Goal: Task Accomplishment & Management: Manage account settings

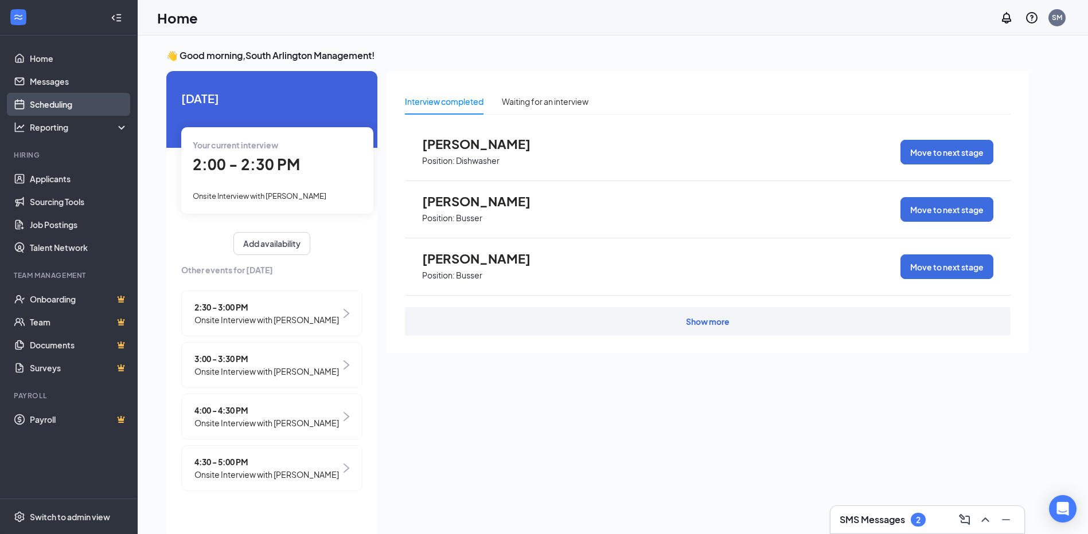
click at [51, 104] on link "Scheduling" at bounding box center [79, 104] width 98 height 23
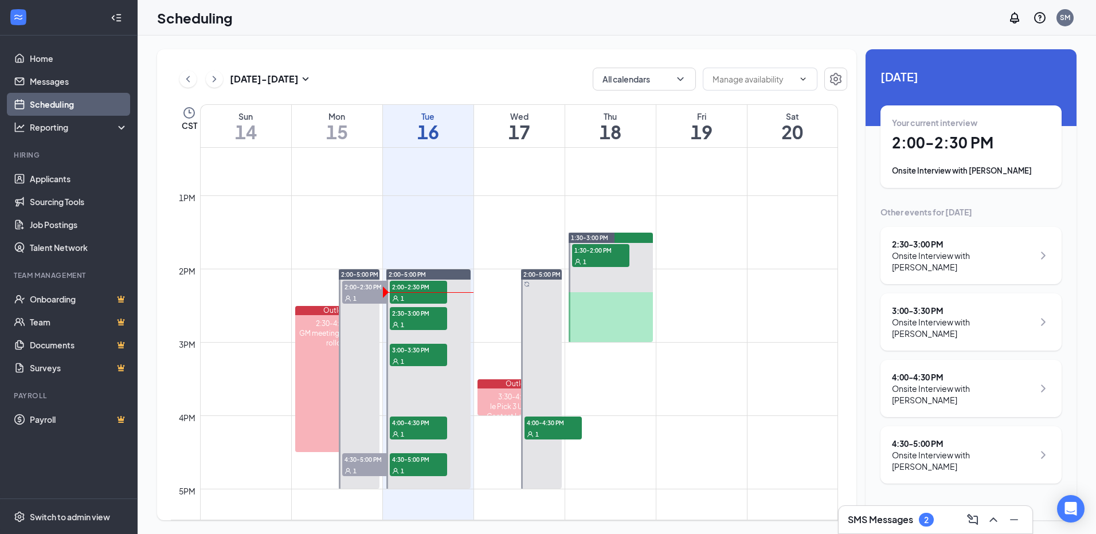
scroll to position [908, 0]
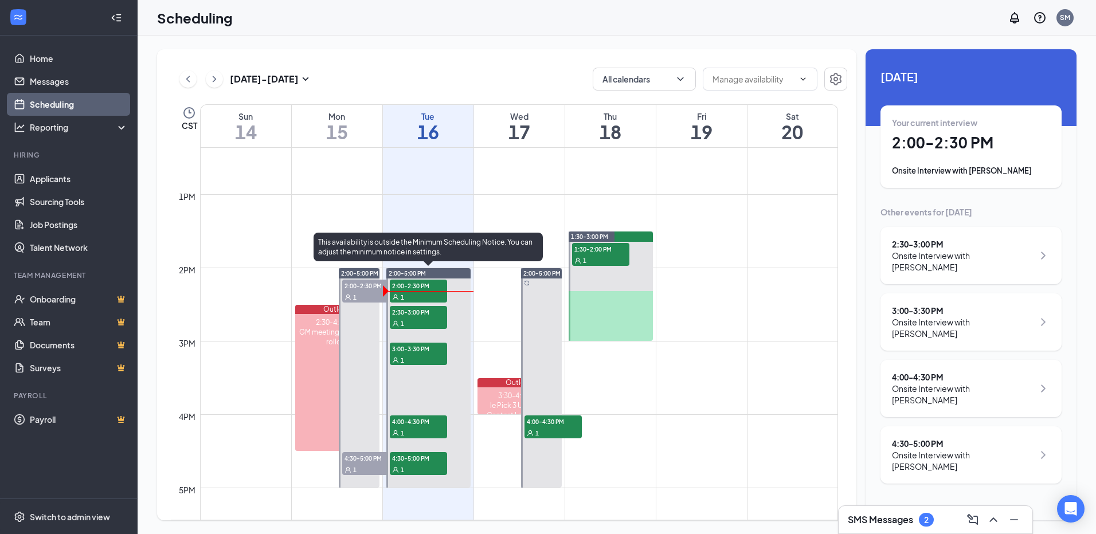
click at [432, 293] on div "1" at bounding box center [418, 296] width 57 height 11
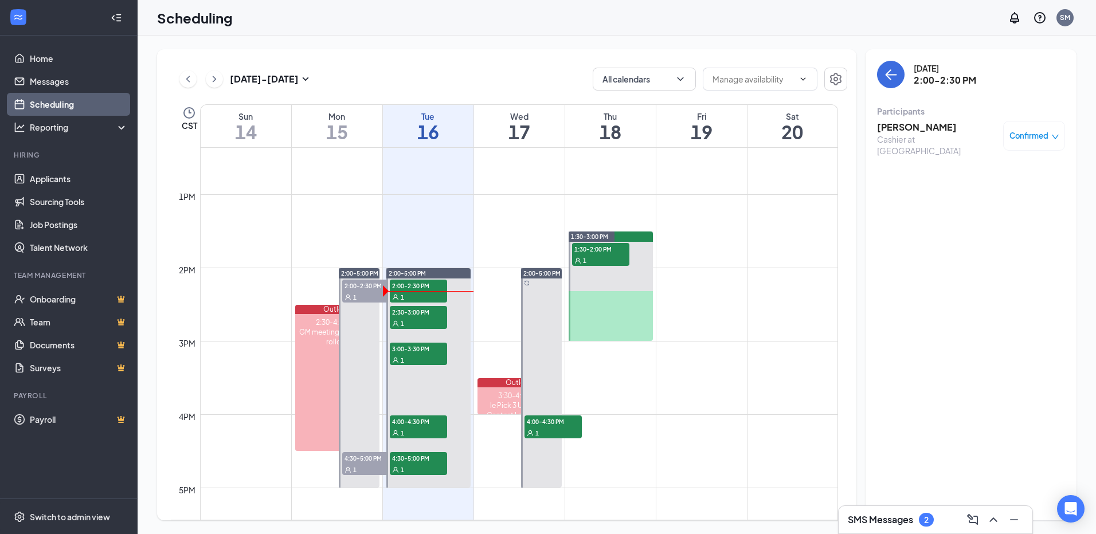
click at [1058, 138] on icon "down" at bounding box center [1056, 137] width 8 height 8
click at [1013, 215] on span "Mark as no-show" at bounding box center [1001, 212] width 64 height 13
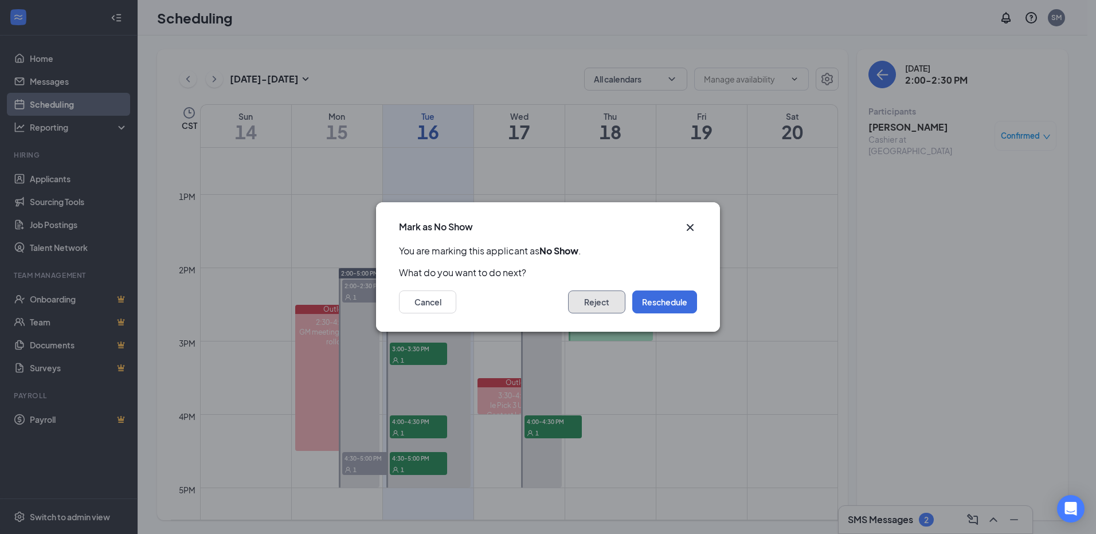
click at [581, 299] on button "Reject" at bounding box center [596, 302] width 57 height 23
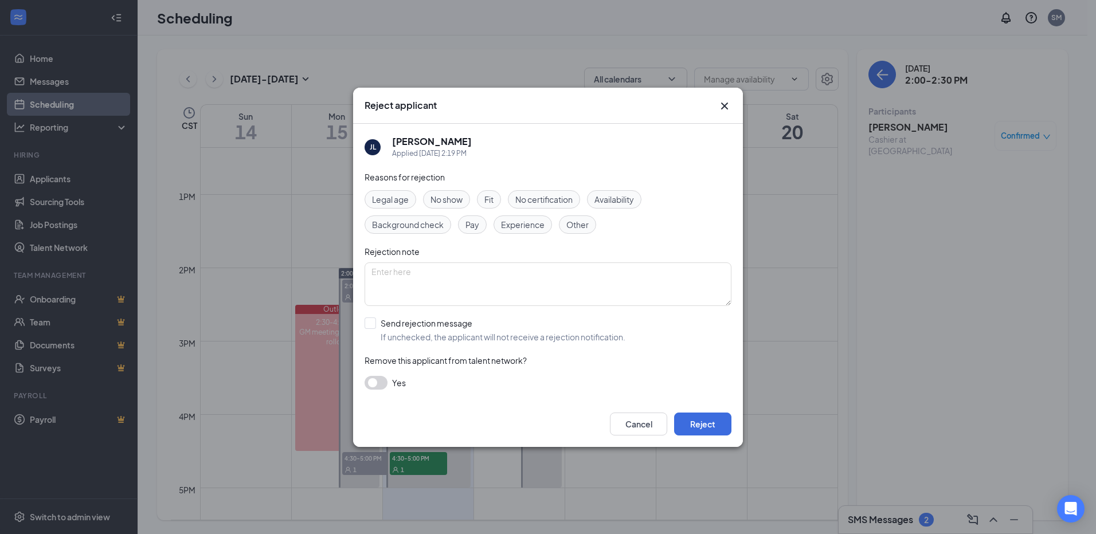
click at [450, 201] on span "No show" at bounding box center [447, 199] width 32 height 13
click at [384, 384] on button "button" at bounding box center [376, 383] width 23 height 14
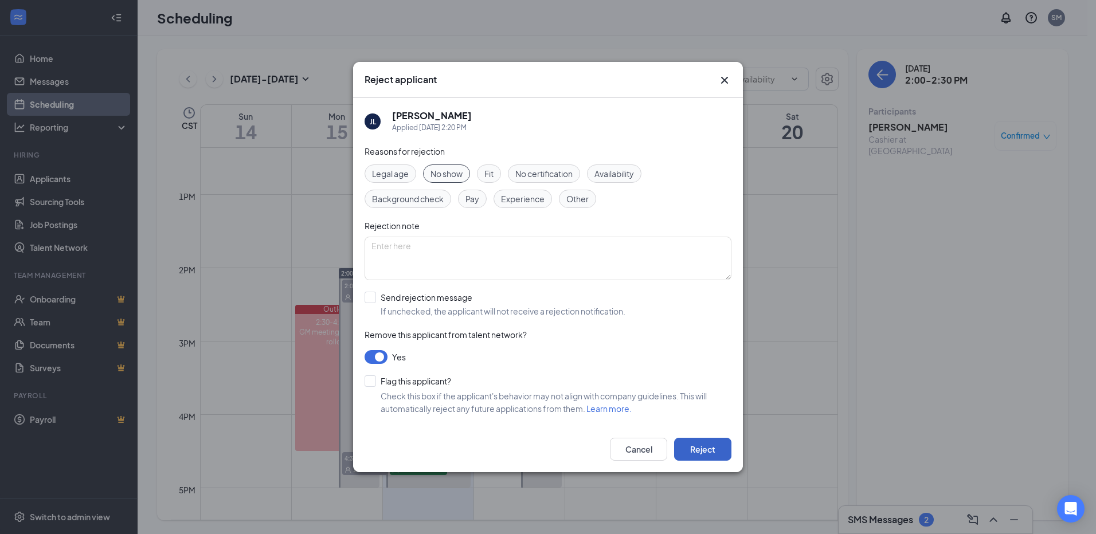
click at [700, 451] on button "Reject" at bounding box center [702, 449] width 57 height 23
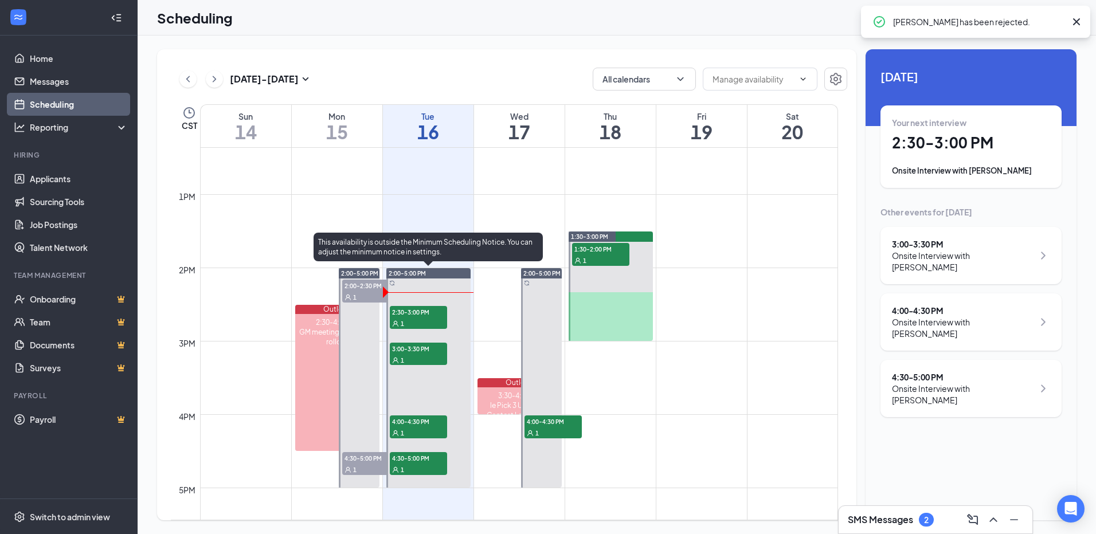
click at [436, 319] on div "1" at bounding box center [418, 323] width 57 height 11
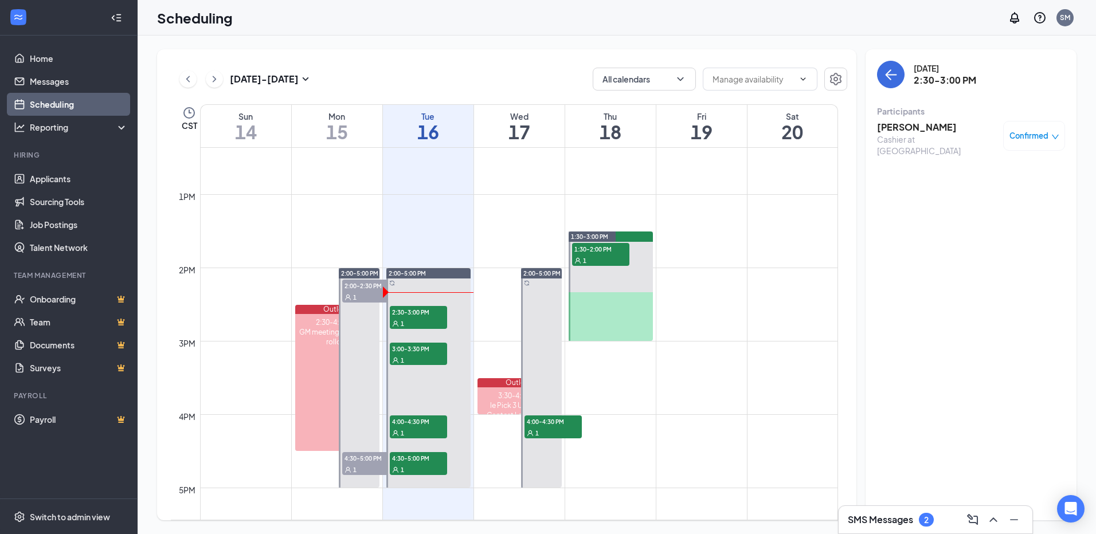
click at [896, 124] on h3 "[PERSON_NAME]" at bounding box center [937, 127] width 120 height 13
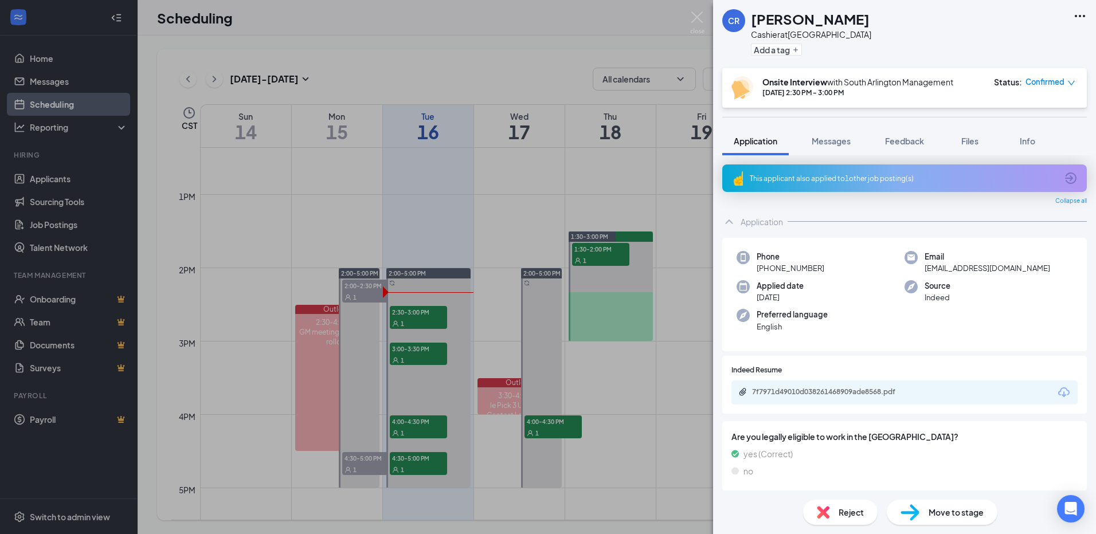
click at [901, 178] on div "This applicant also applied to 1 other job posting(s)" at bounding box center [903, 179] width 307 height 10
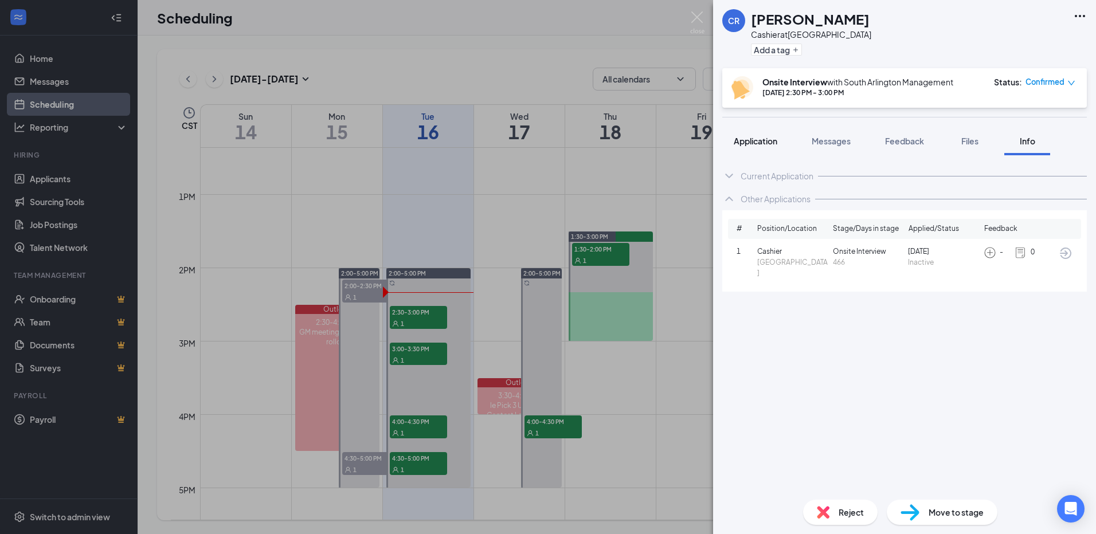
click at [763, 144] on span "Application" at bounding box center [756, 141] width 44 height 10
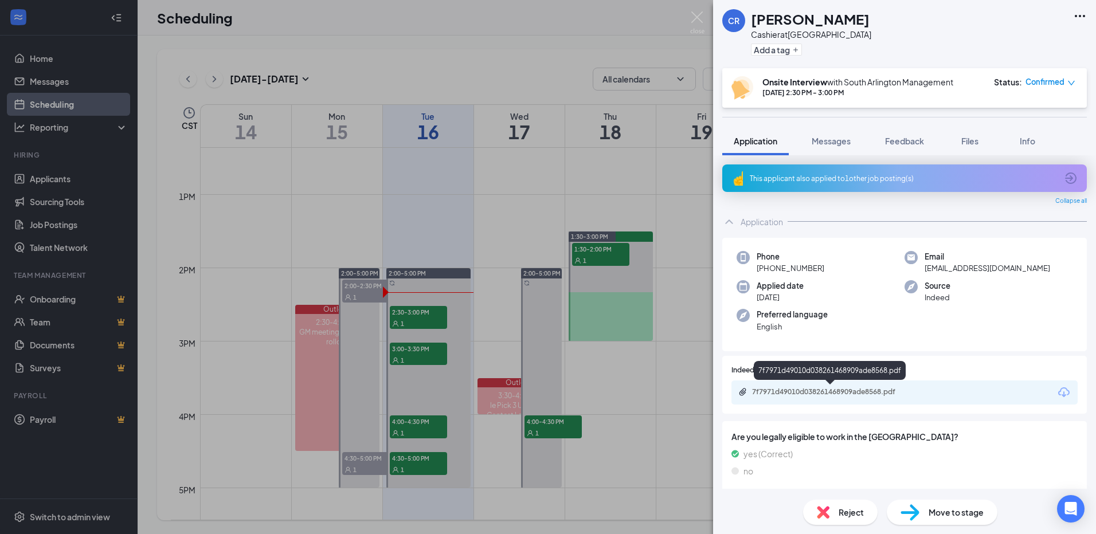
click at [830, 391] on div "7f7971d49010d038261468909ade8568.pdf" at bounding box center [832, 392] width 161 height 9
click at [695, 15] on img at bounding box center [697, 22] width 14 height 22
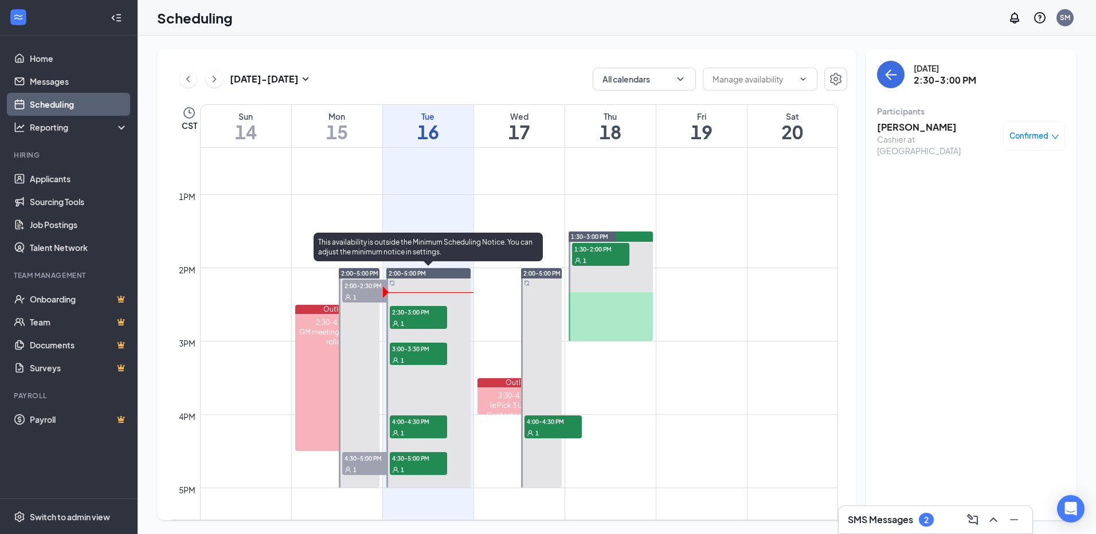
click at [433, 347] on span "3:00-3:30 PM" at bounding box center [418, 348] width 57 height 11
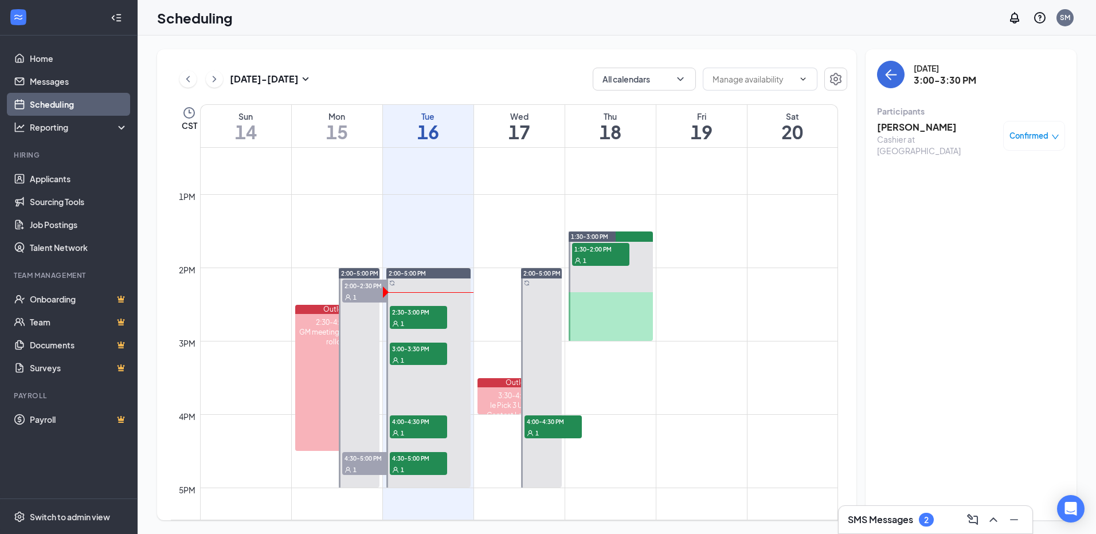
click at [936, 126] on h3 "Preston Bowden" at bounding box center [937, 127] width 120 height 13
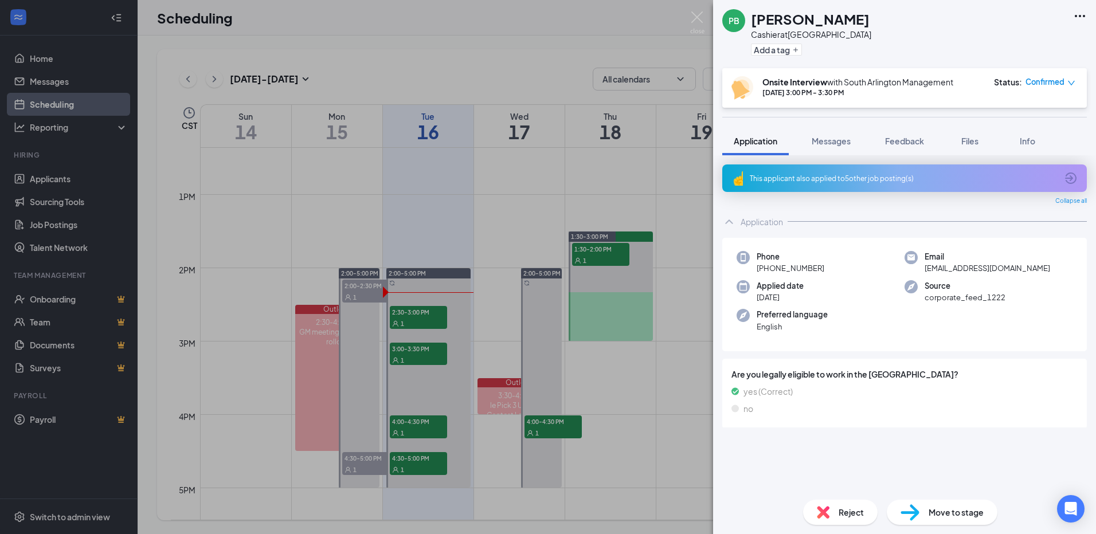
click at [837, 175] on div "This applicant also applied to 5 other job posting(s)" at bounding box center [903, 179] width 307 height 10
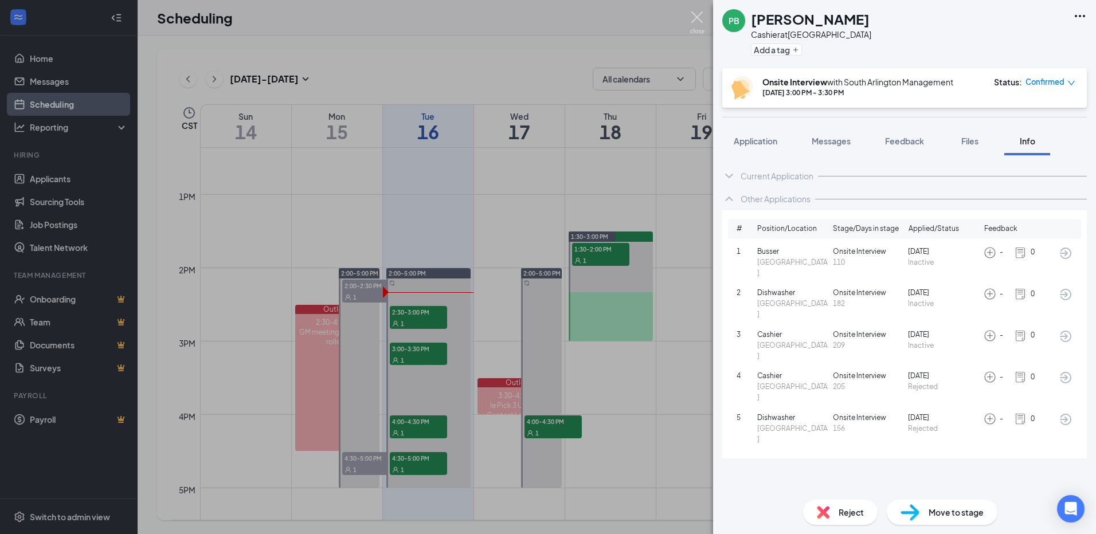
click at [695, 17] on img at bounding box center [697, 22] width 14 height 22
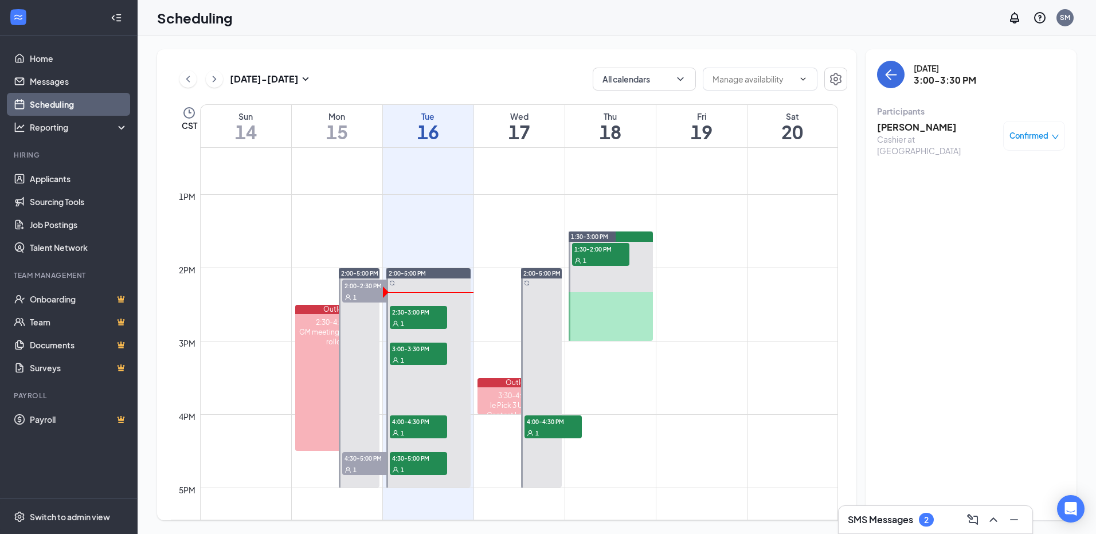
click at [912, 132] on h3 "Preston Bowden" at bounding box center [937, 127] width 120 height 13
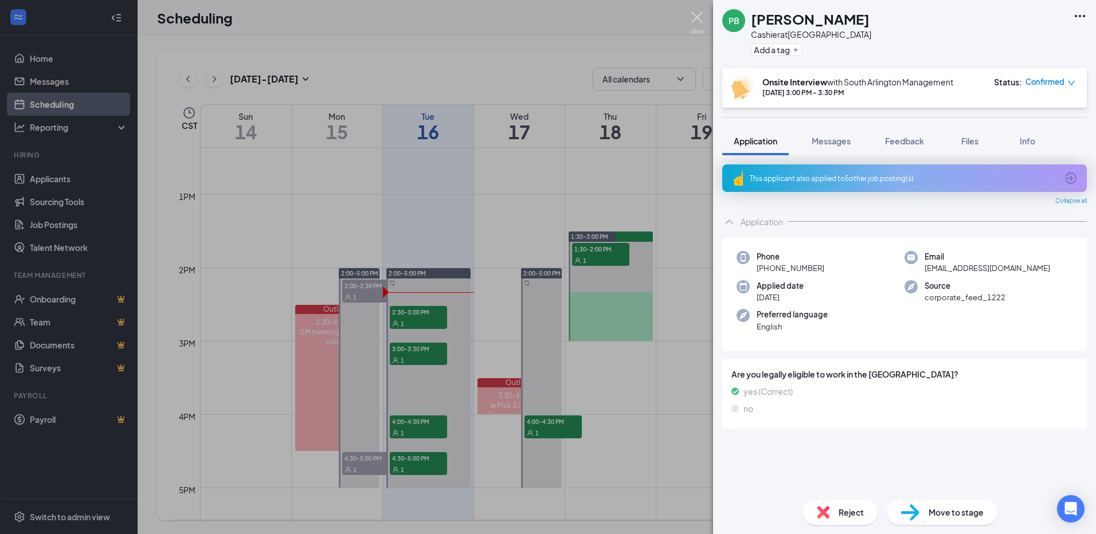
click at [698, 15] on img at bounding box center [697, 22] width 14 height 22
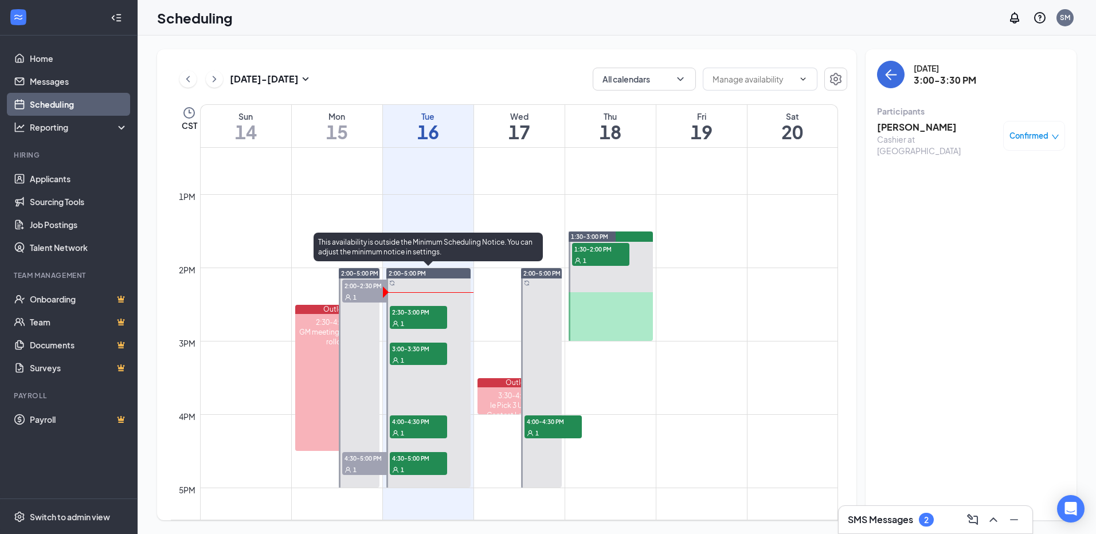
click at [423, 428] on div "1" at bounding box center [418, 432] width 57 height 11
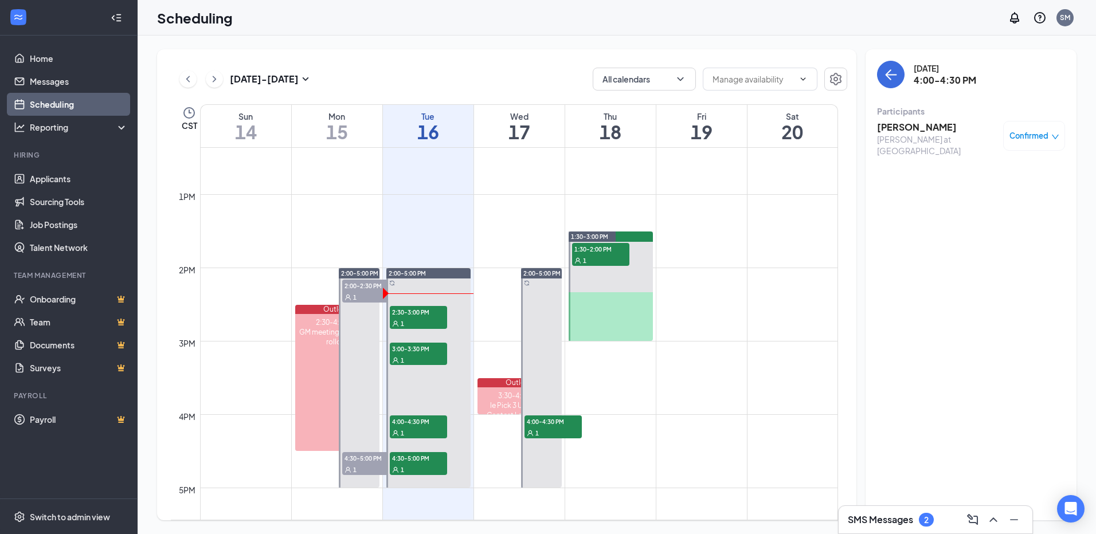
click at [895, 122] on h3 "jorden smith" at bounding box center [937, 127] width 120 height 13
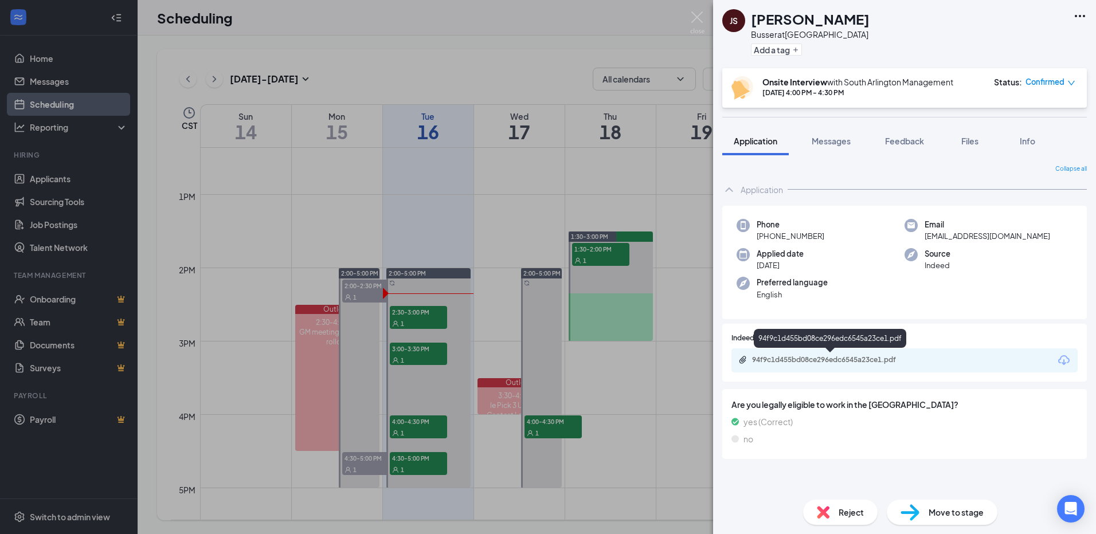
click at [802, 363] on div "94f9c1d455bd08ce296edc6545a23ce1.pdf" at bounding box center [832, 360] width 161 height 9
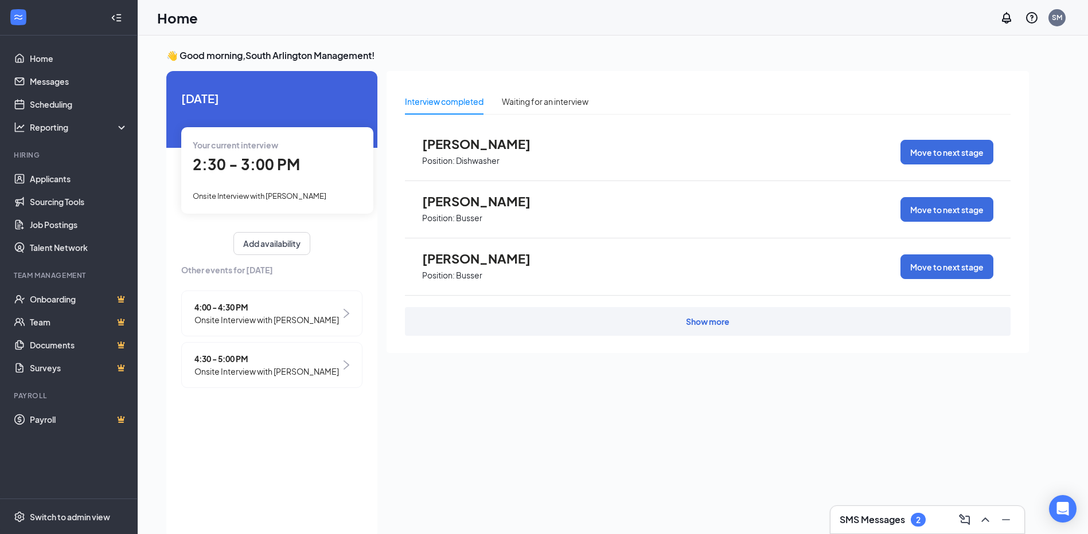
click at [245, 171] on span "2:30 - 3:00 PM" at bounding box center [246, 164] width 107 height 19
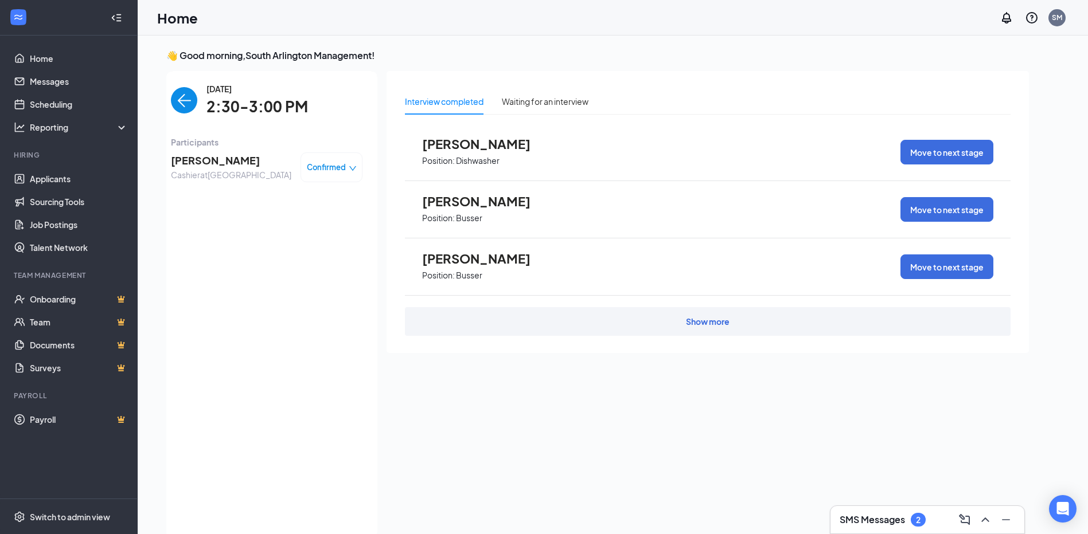
scroll to position [5, 0]
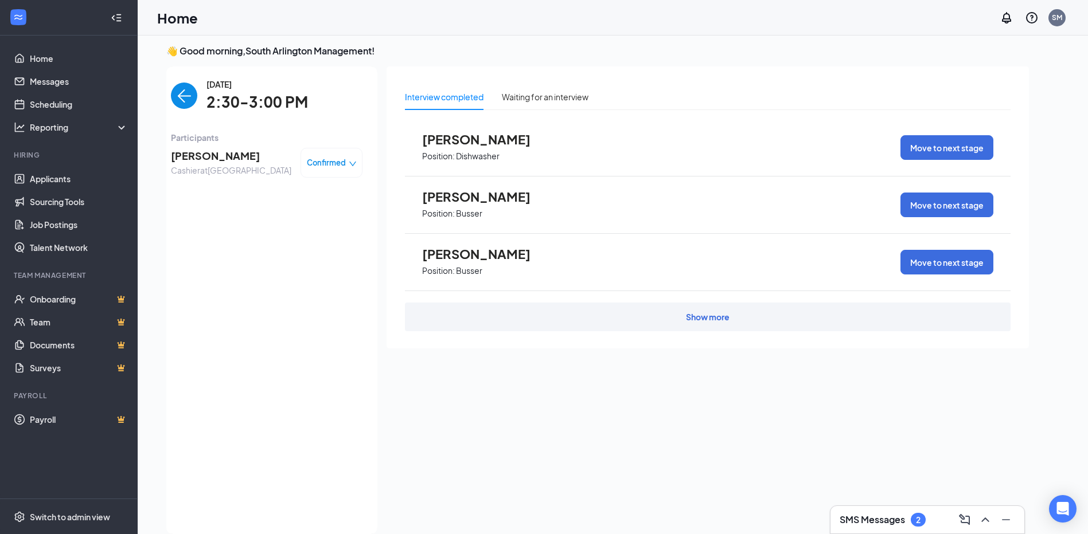
click at [225, 155] on span "[PERSON_NAME]" at bounding box center [231, 156] width 120 height 16
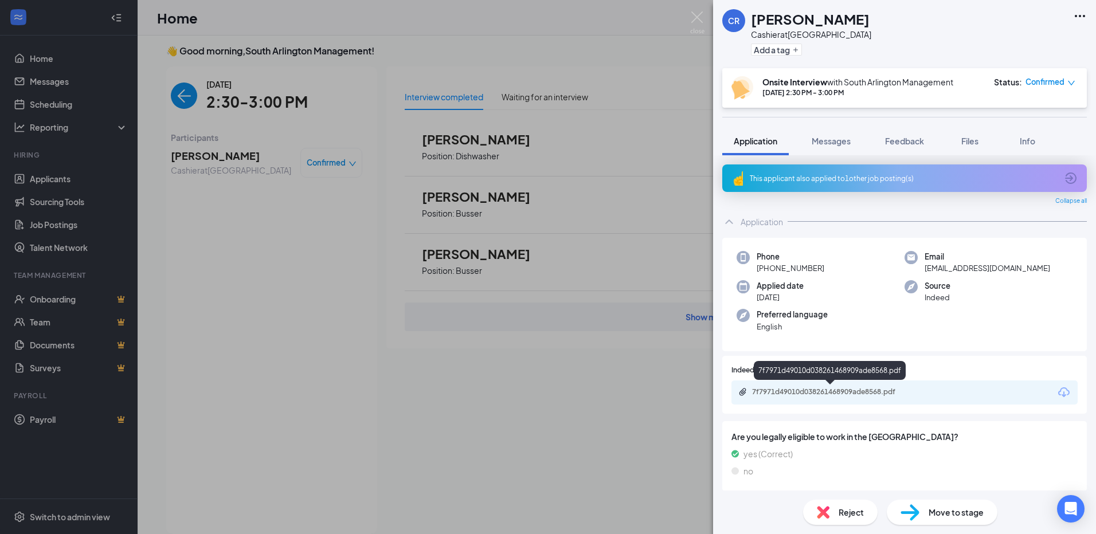
click at [800, 392] on div "7f7971d49010d038261468909ade8568.pdf" at bounding box center [832, 392] width 161 height 9
click at [692, 18] on img at bounding box center [697, 22] width 14 height 22
